Goal: Transaction & Acquisition: Download file/media

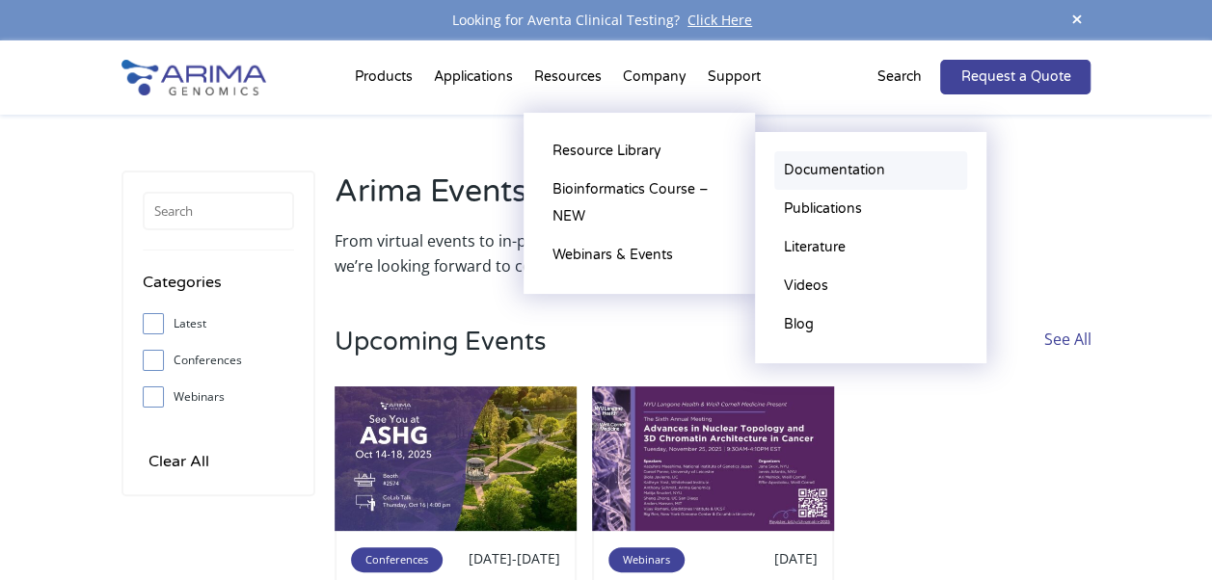
click at [841, 175] on link "Documentation" at bounding box center [870, 170] width 193 height 39
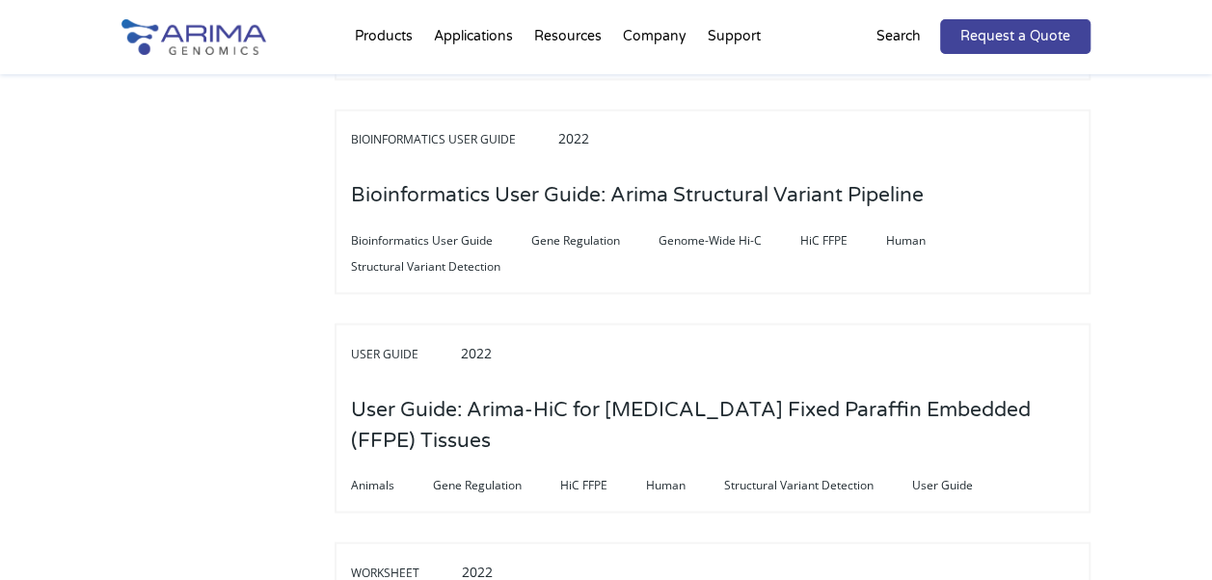
scroll to position [1585, 0]
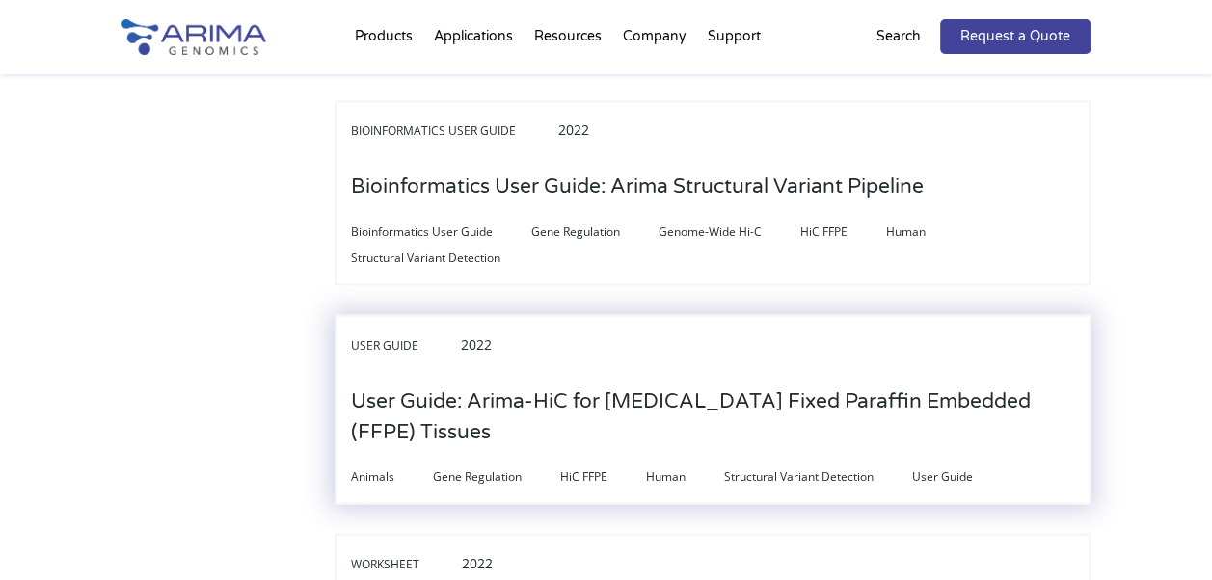
click at [853, 390] on h3 "User Guide: Arima-HiC for [MEDICAL_DATA] Fixed Paraffin Embedded (FFPE) Tissues" at bounding box center [712, 416] width 723 height 91
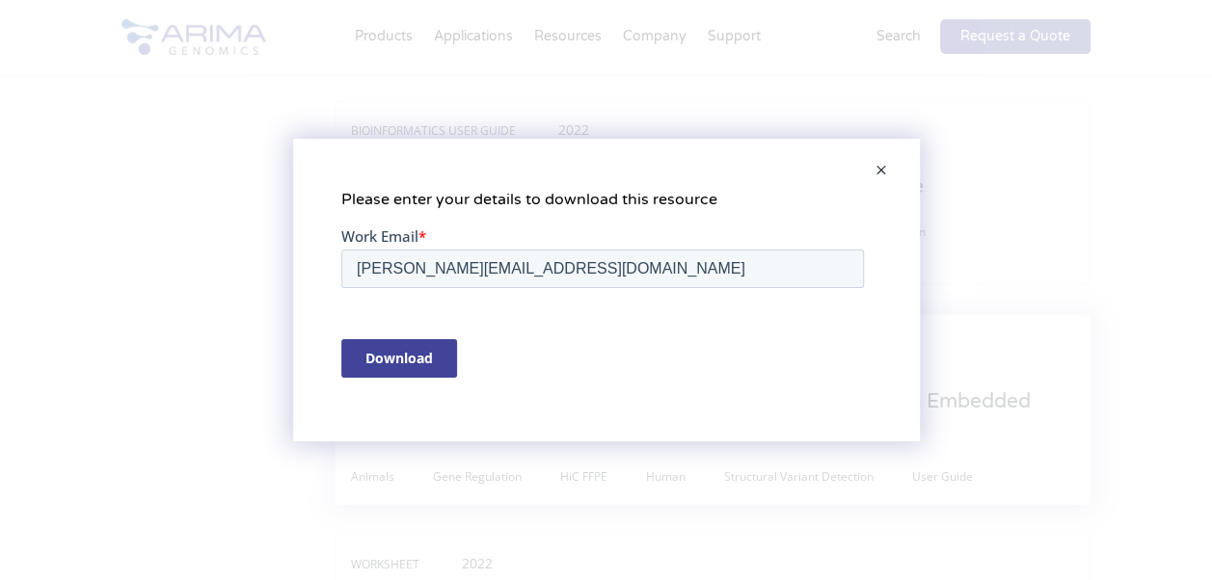
scroll to position [0, 0]
click at [400, 354] on input "Download" at bounding box center [398, 357] width 116 height 39
